Goal: Task Accomplishment & Management: Use online tool/utility

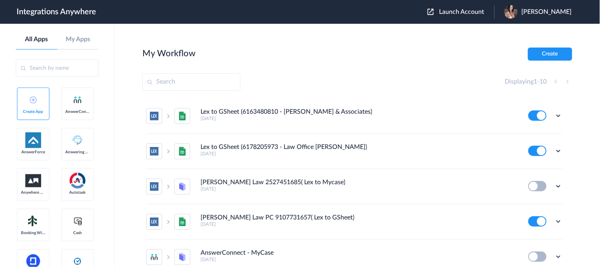
click at [472, 12] on span "Launch Account" at bounding box center [461, 12] width 45 height 6
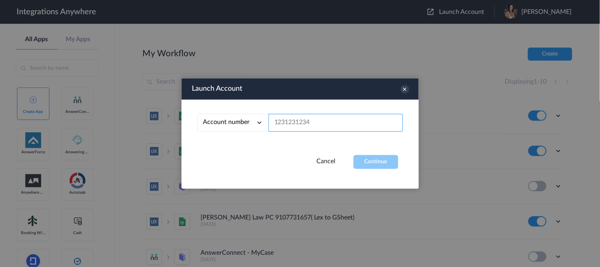
click at [298, 121] on input "text" at bounding box center [336, 123] width 134 height 18
paste input "8777290865"
type input "8777290865"
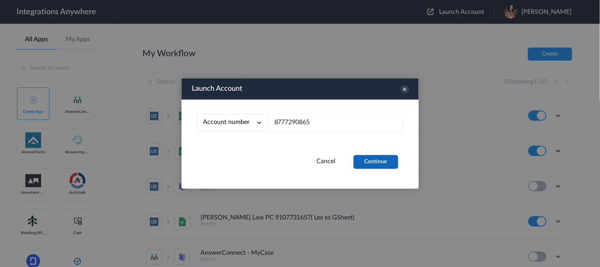
click at [369, 162] on button "Continue" at bounding box center [376, 162] width 45 height 14
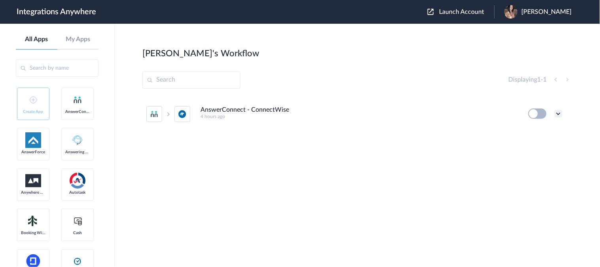
click at [556, 114] on icon at bounding box center [558, 114] width 8 height 8
click at [525, 135] on li "Edit" at bounding box center [536, 132] width 51 height 15
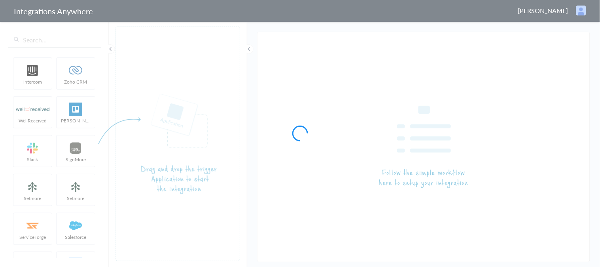
type input "AnswerConnect - ConnectWise"
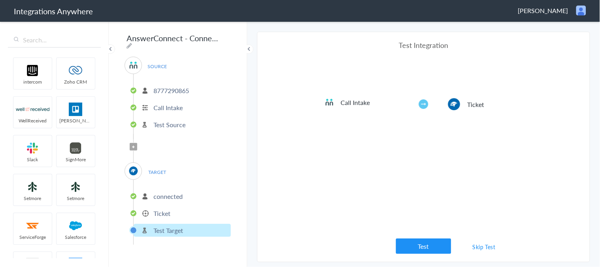
click at [178, 191] on p "connected" at bounding box center [167, 195] width 29 height 9
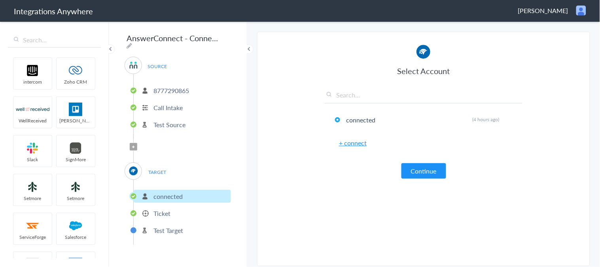
click at [165, 208] on p "Ticket" at bounding box center [161, 212] width 17 height 9
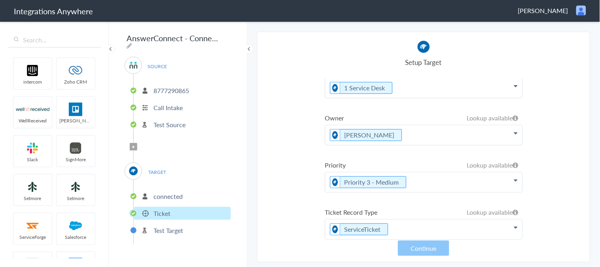
scroll to position [117, 0]
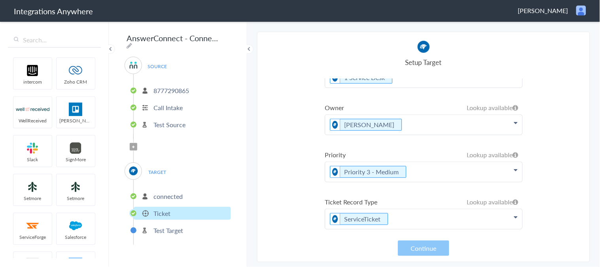
click at [186, 87] on p "8777290865" at bounding box center [171, 90] width 36 height 9
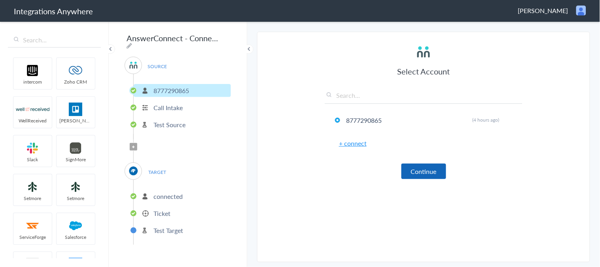
click at [428, 168] on button "Continue" at bounding box center [423, 170] width 45 height 15
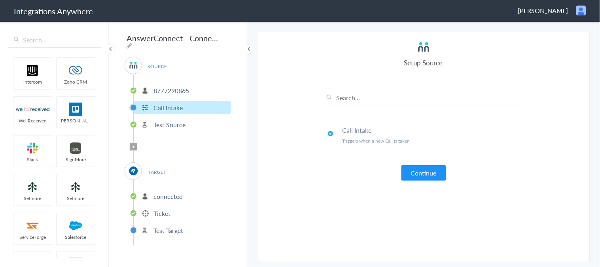
click at [416, 172] on button "Continue" at bounding box center [423, 172] width 45 height 15
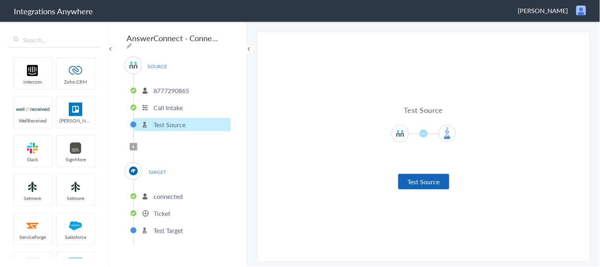
click at [410, 181] on button "Test Source" at bounding box center [423, 181] width 51 height 15
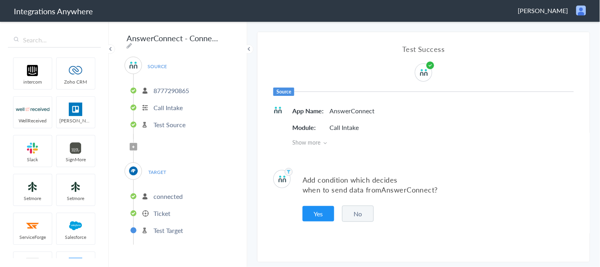
click at [361, 214] on button "No" at bounding box center [358, 213] width 32 height 16
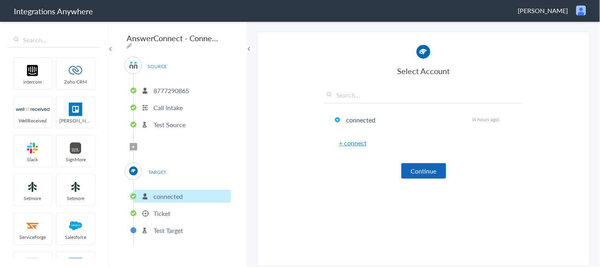
click at [429, 168] on button "Continue" at bounding box center [423, 170] width 45 height 15
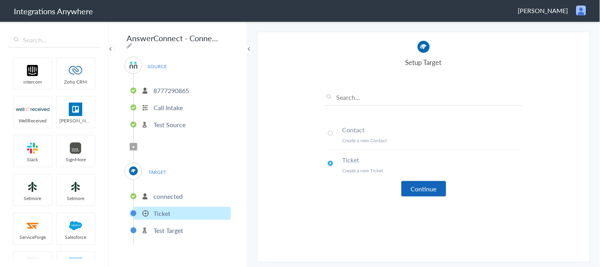
click at [417, 186] on button "Continue" at bounding box center [423, 188] width 45 height 15
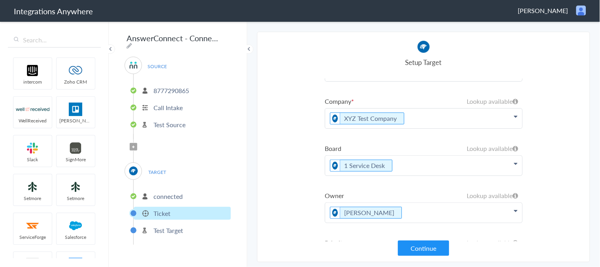
scroll to position [0, 0]
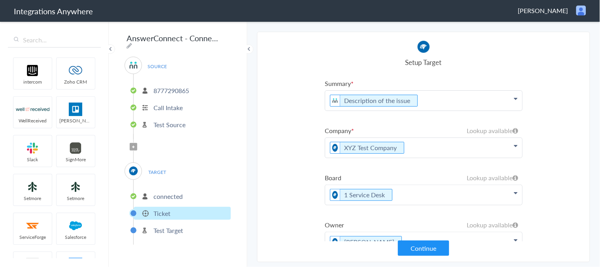
click at [463, 100] on p "Description of the issue" at bounding box center [423, 101] width 197 height 20
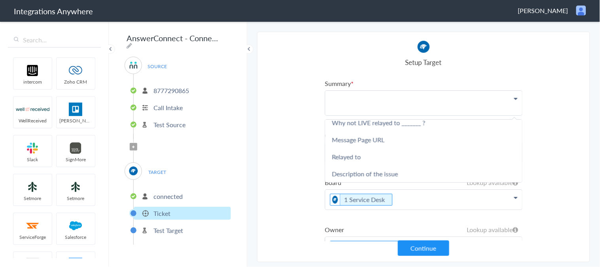
scroll to position [395, 0]
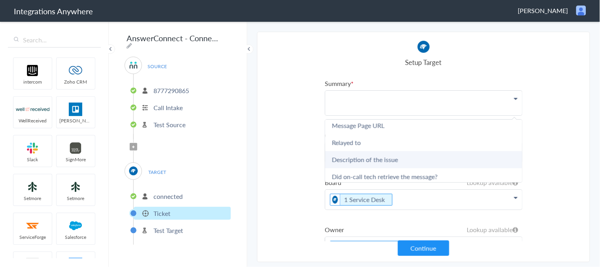
click at [376, 151] on link "Description of the issue" at bounding box center [423, 159] width 197 height 17
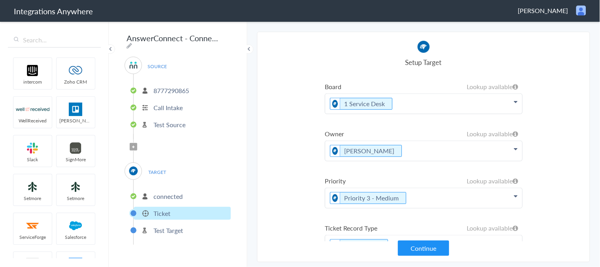
scroll to position [117, 0]
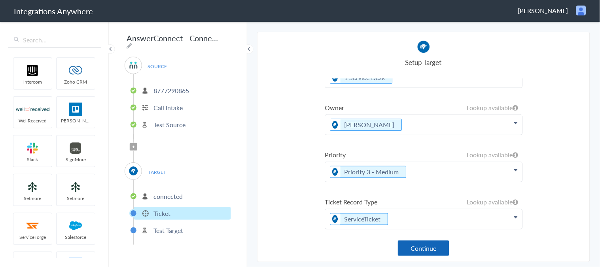
click at [416, 250] on button "Continue" at bounding box center [423, 247] width 51 height 15
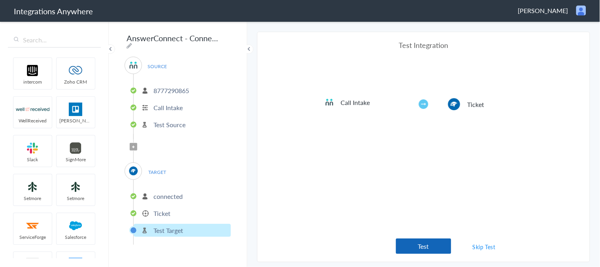
click at [420, 247] on button "Test" at bounding box center [423, 245] width 55 height 15
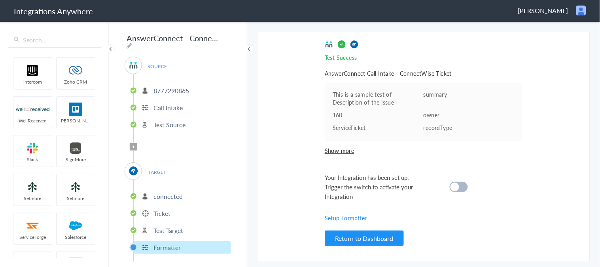
click at [471, 222] on div "Test Success Invalid data for email AnswerConnect Call Intake - ConnectWise Tic…" at bounding box center [424, 147] width 198 height 214
click at [459, 183] on div at bounding box center [459, 187] width 18 height 10
click at [361, 236] on button "Return to Dashboard" at bounding box center [364, 237] width 79 height 15
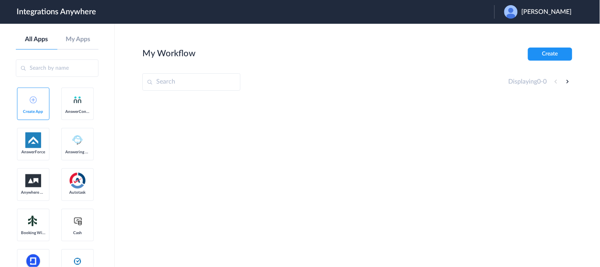
click at [550, 11] on span "[PERSON_NAME]" at bounding box center [547, 12] width 50 height 8
click at [516, 34] on li "Logout" at bounding box center [536, 32] width 85 height 15
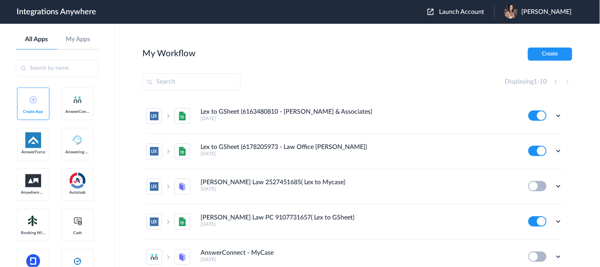
click at [469, 11] on span "Launch Account" at bounding box center [461, 12] width 45 height 6
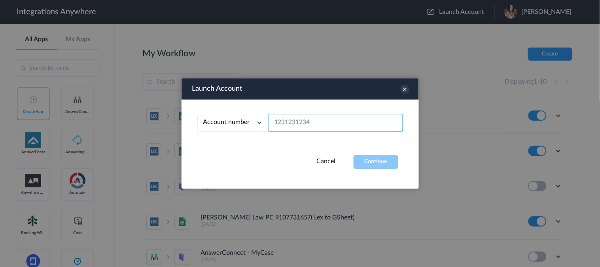
click at [306, 123] on input "text" at bounding box center [336, 123] width 134 height 18
paste input "8777290865"
type input "8777290865"
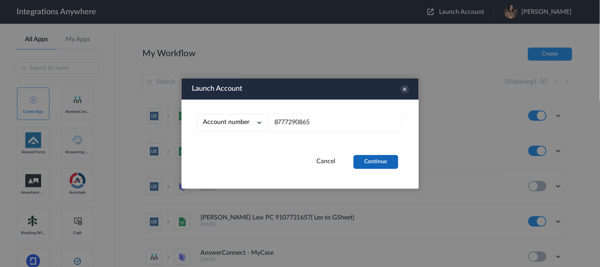
click at [373, 156] on button "Continue" at bounding box center [376, 162] width 45 height 14
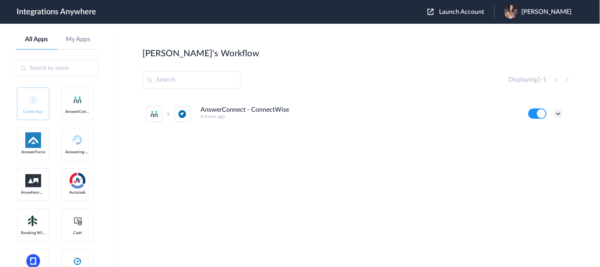
click at [557, 113] on icon at bounding box center [558, 114] width 8 height 8
click at [530, 146] on link "Task history" at bounding box center [536, 147] width 38 height 6
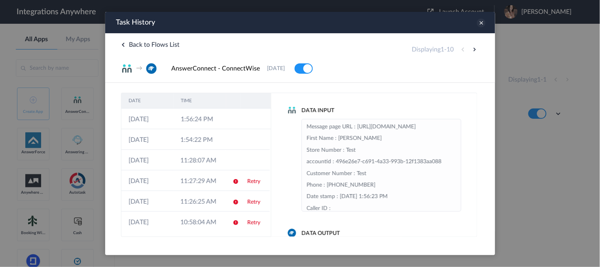
click at [479, 21] on icon at bounding box center [481, 22] width 9 height 9
